Goal: Transaction & Acquisition: Purchase product/service

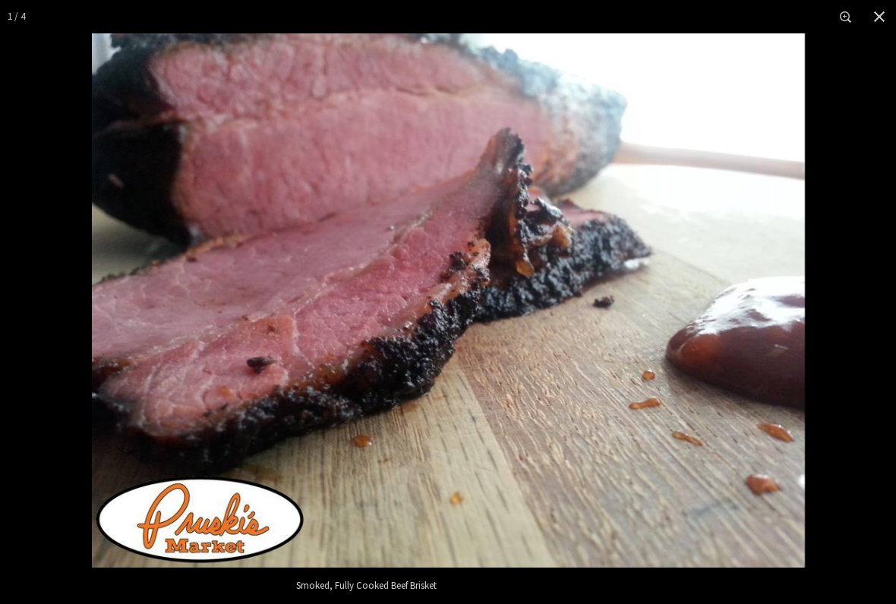
scroll to position [670, 0]
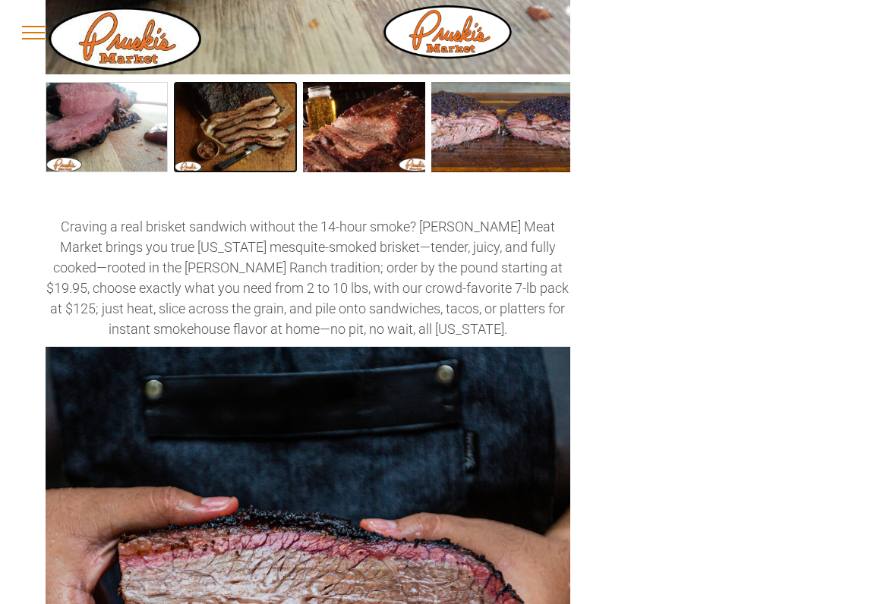
click at [224, 154] on link "Smoked, Fully Cooked Beef Brisket 1" at bounding box center [235, 127] width 122 height 90
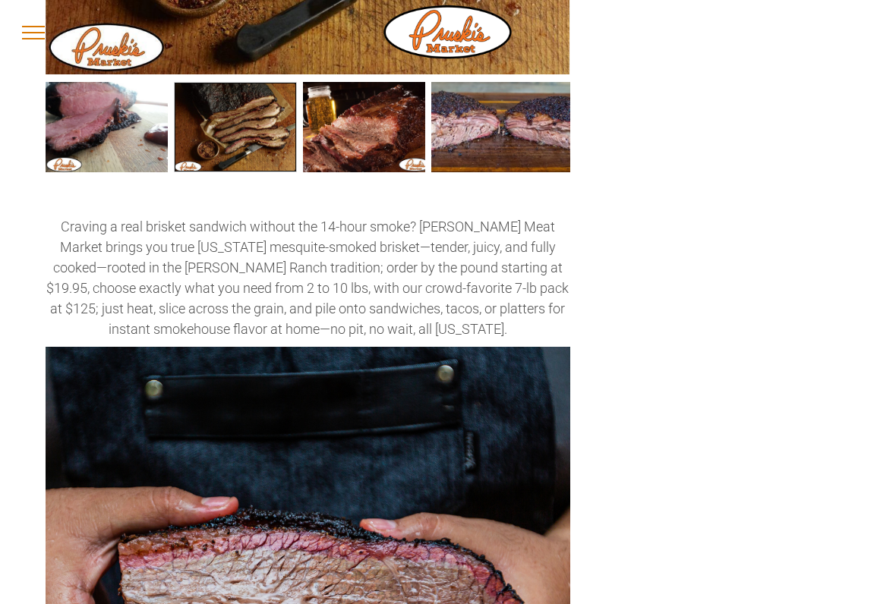
click at [237, 133] on link "Smoked, Fully Cooked Beef Brisket 1" at bounding box center [235, 127] width 122 height 90
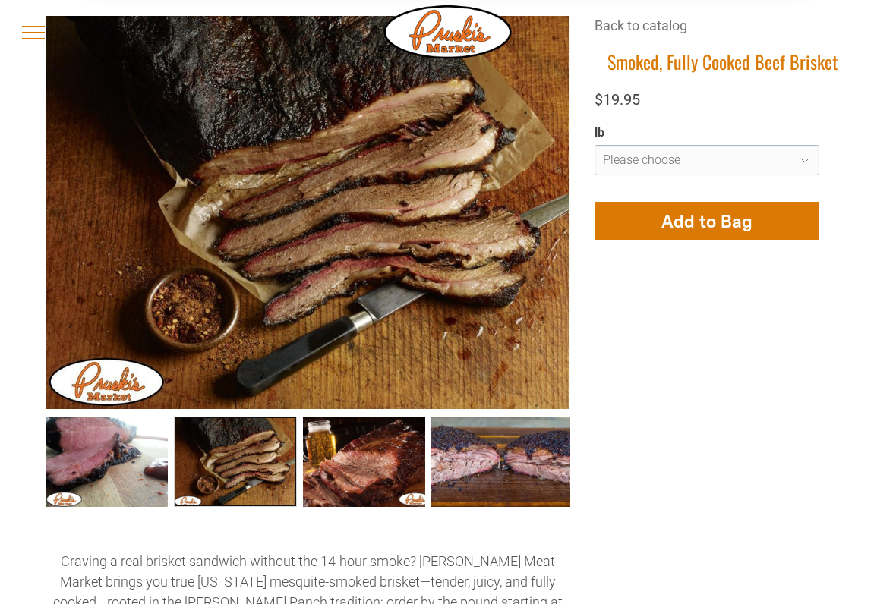
scroll to position [333, 0]
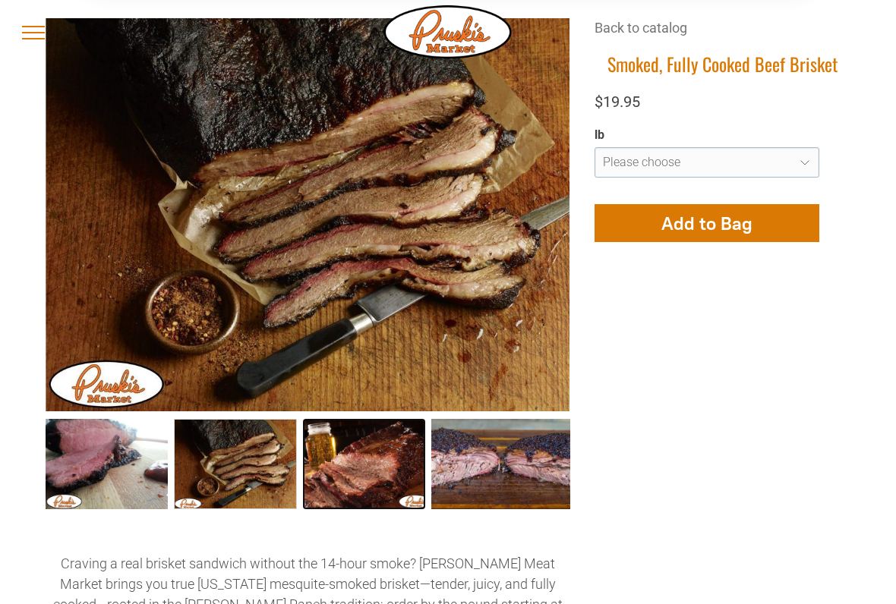
click at [349, 478] on link "Smoked, Fully Cooked Beef Brisket 2" at bounding box center [364, 464] width 122 height 90
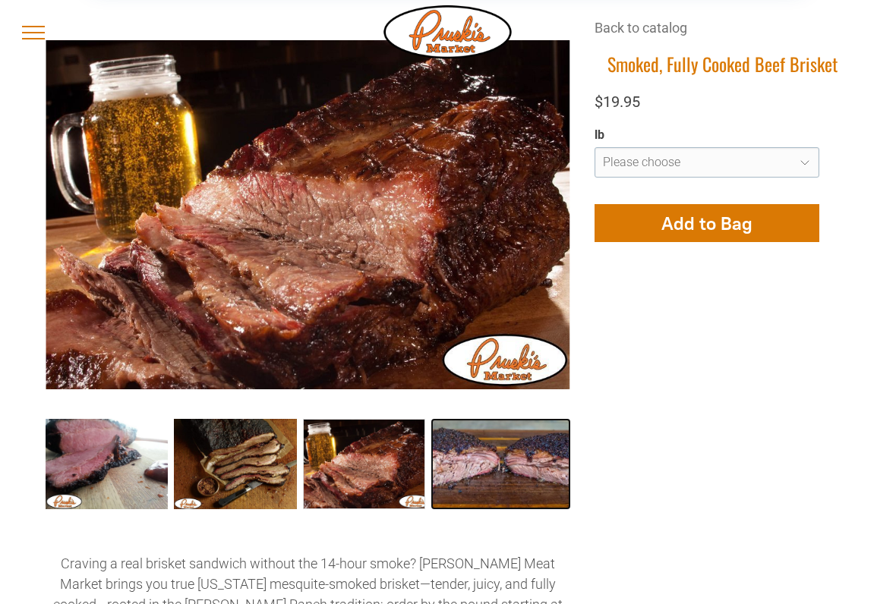
click at [482, 462] on link "Smoked, Fully Cooked Beef Brisket 3" at bounding box center [500, 464] width 139 height 90
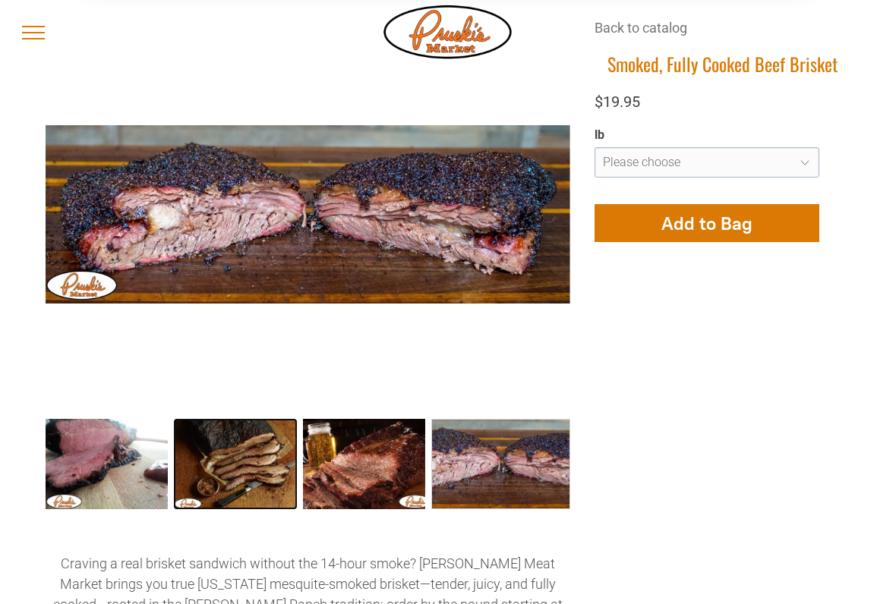
click at [220, 455] on link "Smoked, Fully Cooked Beef Brisket 1" at bounding box center [235, 464] width 122 height 90
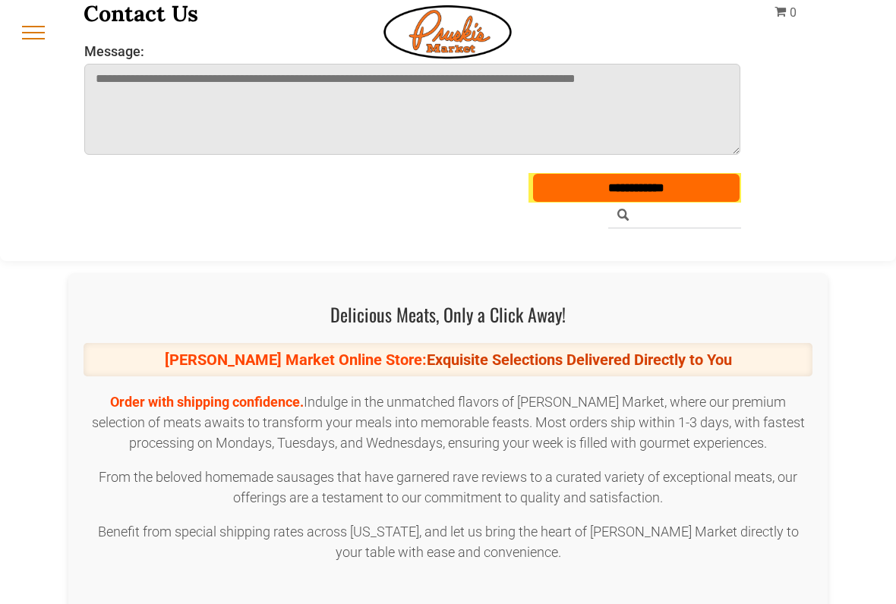
scroll to position [2310, 0]
click at [235, 376] on div "[PERSON_NAME] Market Online Store: Exquisite Selections Delivered Directly to Y…" at bounding box center [448, 358] width 729 height 33
click at [547, 381] on div "[DATE] - Honoring All Who Served Delicious Meats, Only a Click Away! [PERSON_NA…" at bounding box center [447, 533] width 759 height 521
click at [701, 344] on div "[DATE] - Honoring All Who Served Delicious Meats, Only a Click Away! [PERSON_NA…" at bounding box center [447, 533] width 759 height 521
click at [668, 360] on strong "Exquisite Selections Delivered Directly to You" at bounding box center [579, 359] width 305 height 18
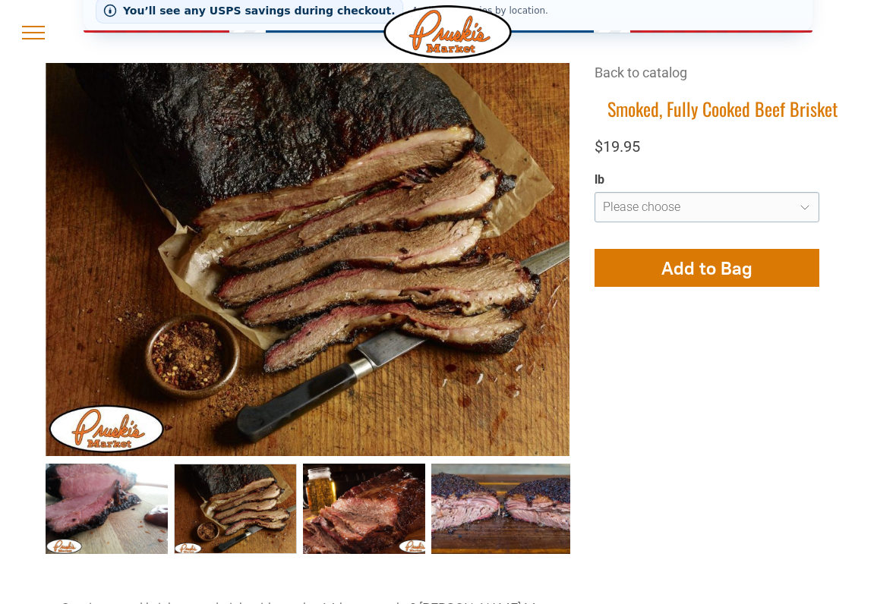
scroll to position [292, 0]
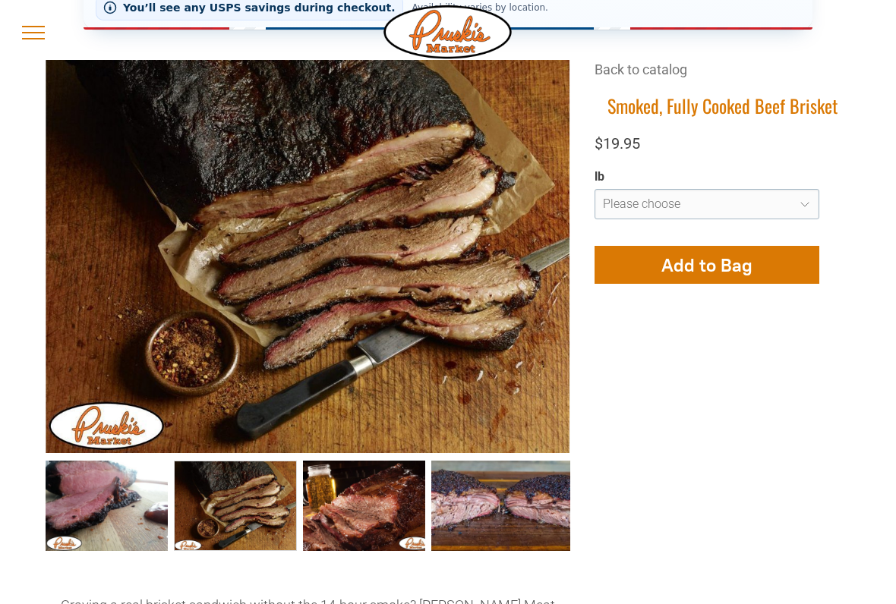
click at [746, 207] on select "**********" at bounding box center [707, 204] width 225 height 30
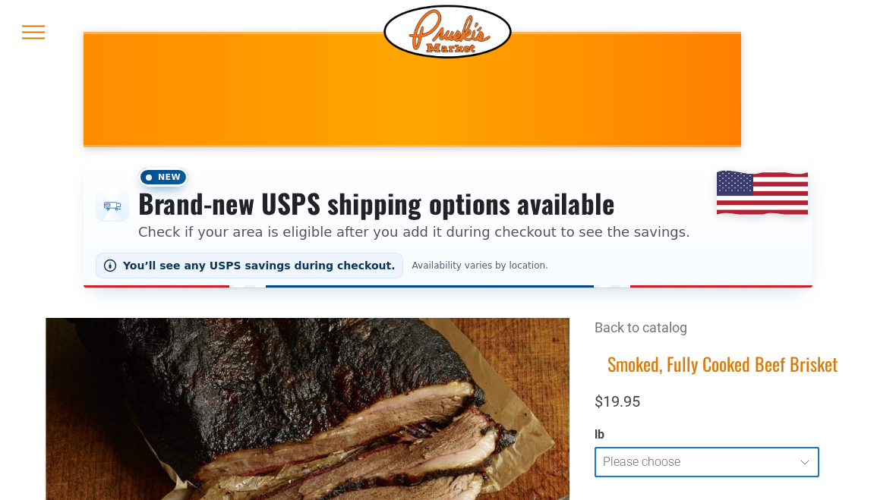
scroll to position [0, 0]
